Goal: Task Accomplishment & Management: Complete application form

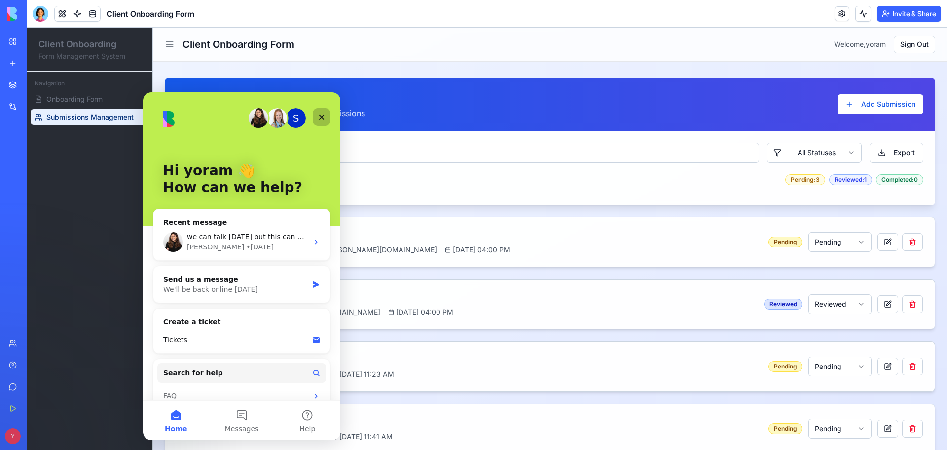
click at [325, 117] on icon "Close" at bounding box center [322, 117] width 8 height 8
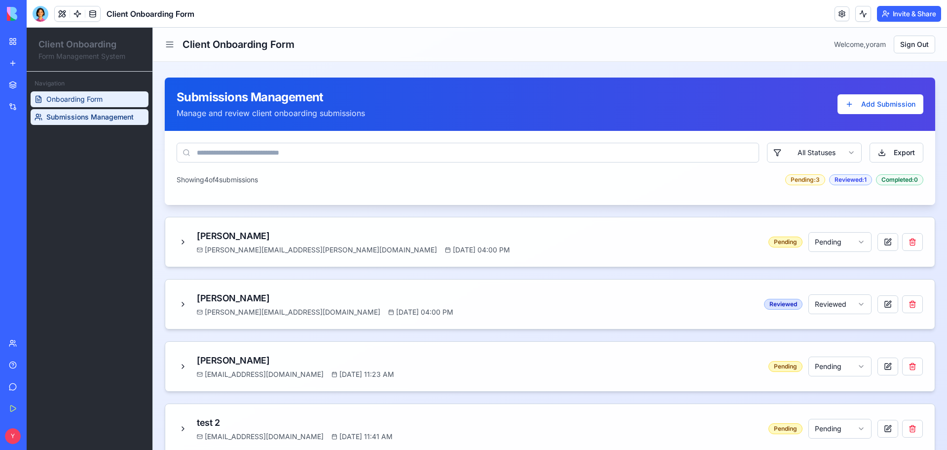
click at [101, 95] on span "Onboarding Form" at bounding box center [74, 99] width 56 height 10
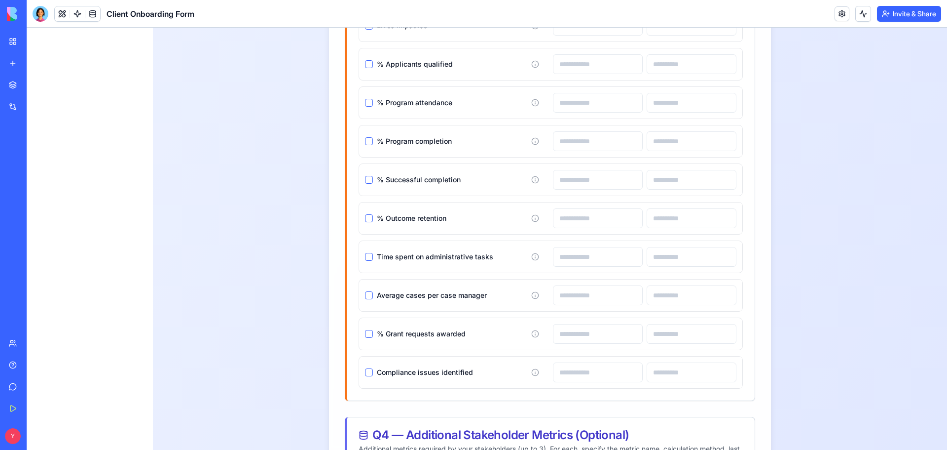
scroll to position [1176, 0]
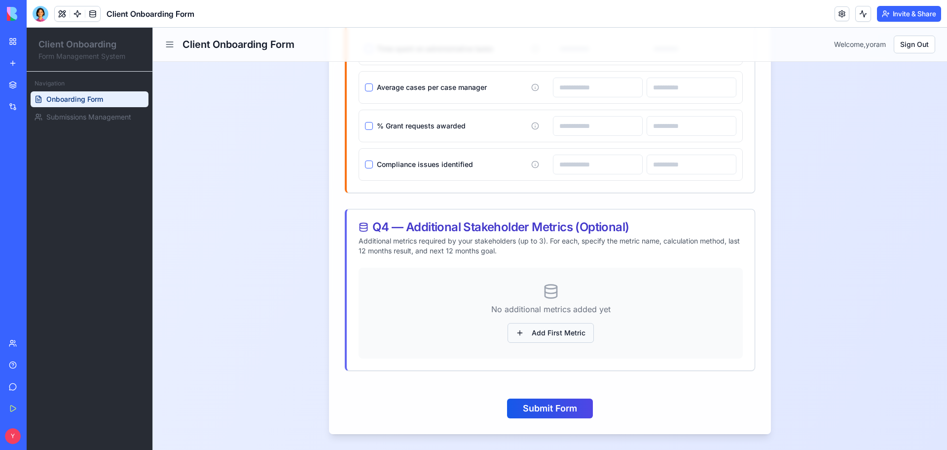
click at [556, 332] on button "Add First Metric" at bounding box center [551, 333] width 86 height 20
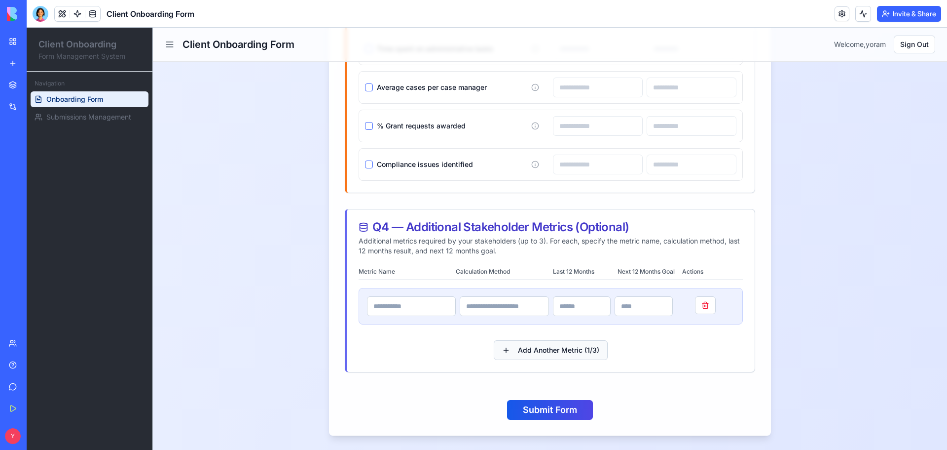
click at [553, 353] on button "Add Another Metric ( 1 / 3 )" at bounding box center [551, 350] width 114 height 20
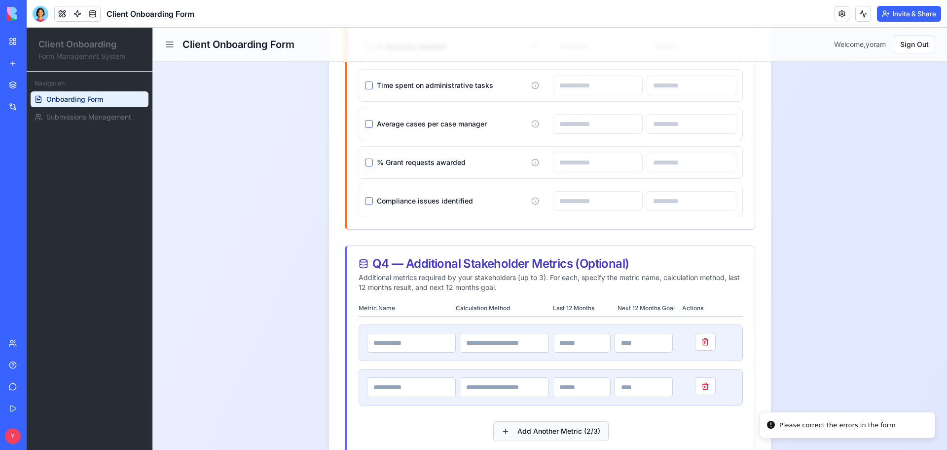
click at [555, 429] on button "Add Another Metric ( 2 / 3 )" at bounding box center [550, 431] width 115 height 20
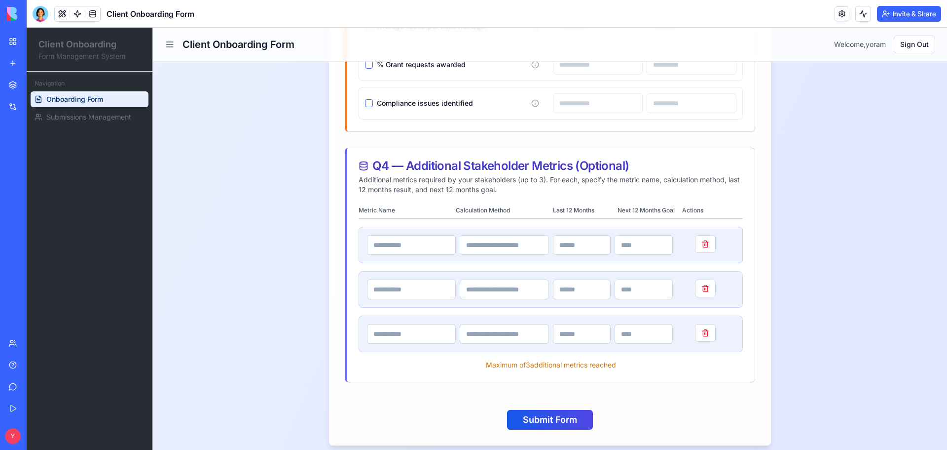
scroll to position [1285, 0]
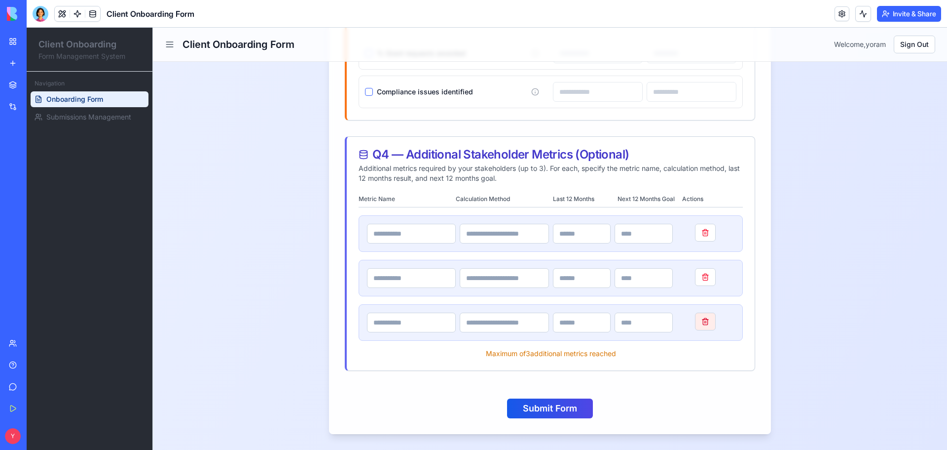
click at [704, 322] on button at bounding box center [705, 321] width 21 height 18
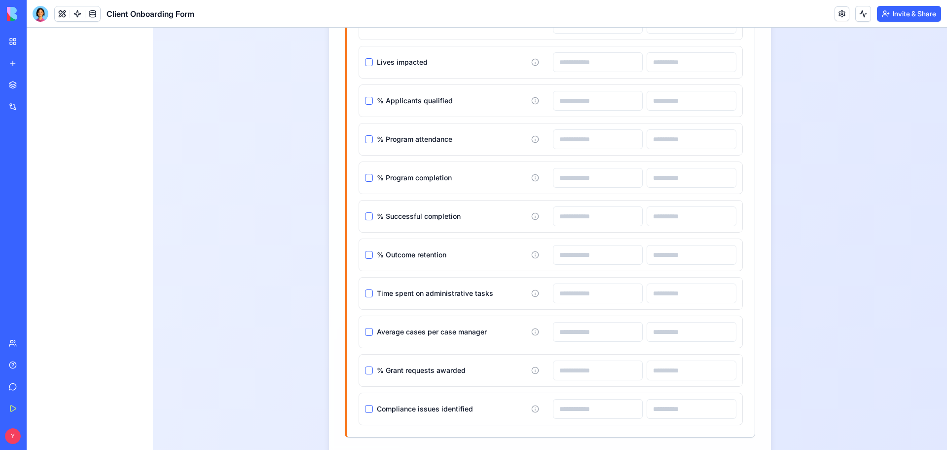
scroll to position [1258, 0]
